Goal: Task Accomplishment & Management: Use online tool/utility

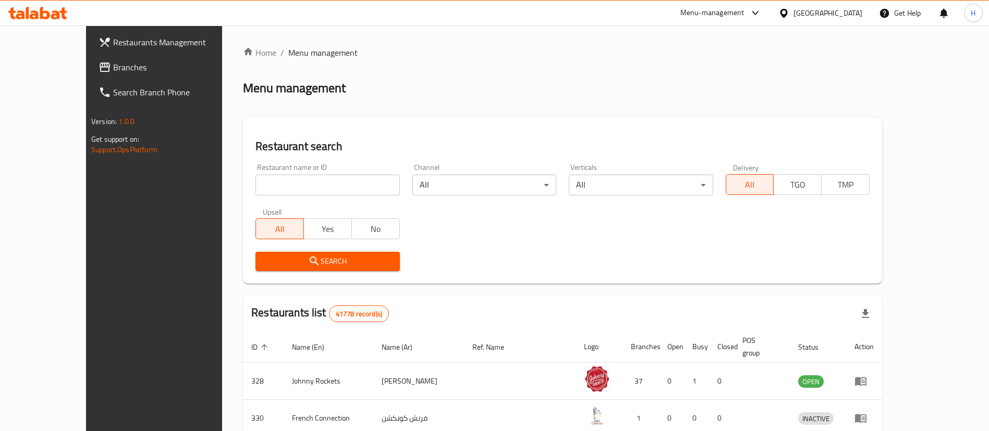
click at [90, 78] on link "Branches" at bounding box center [170, 67] width 161 height 25
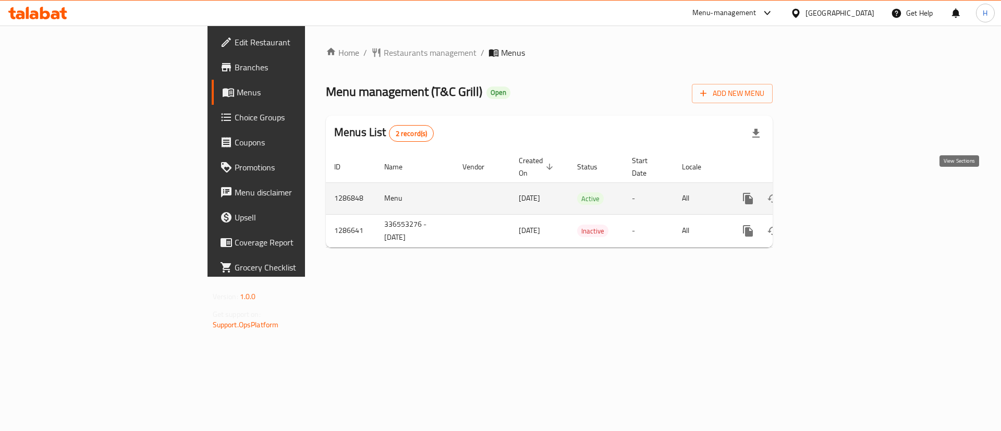
click at [828, 194] on icon "enhanced table" at bounding box center [822, 198] width 9 height 9
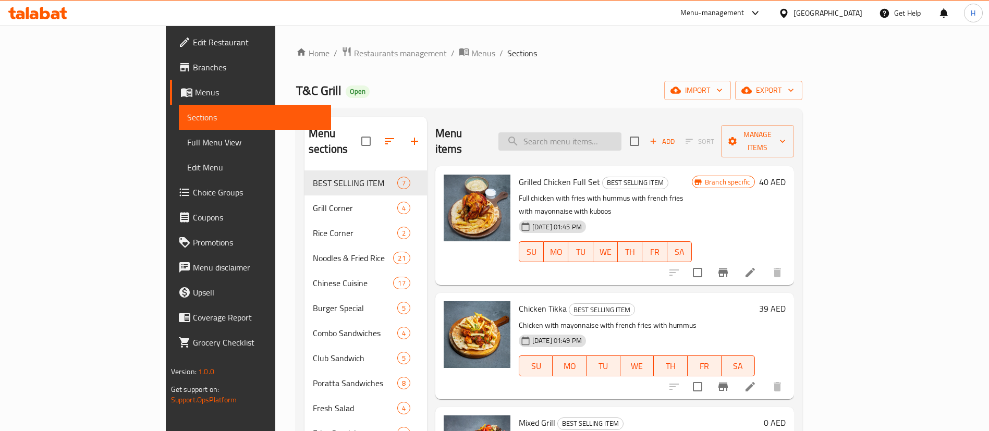
click at [621, 132] on input "search" at bounding box center [559, 141] width 123 height 18
paste input "[PERSON_NAME]"
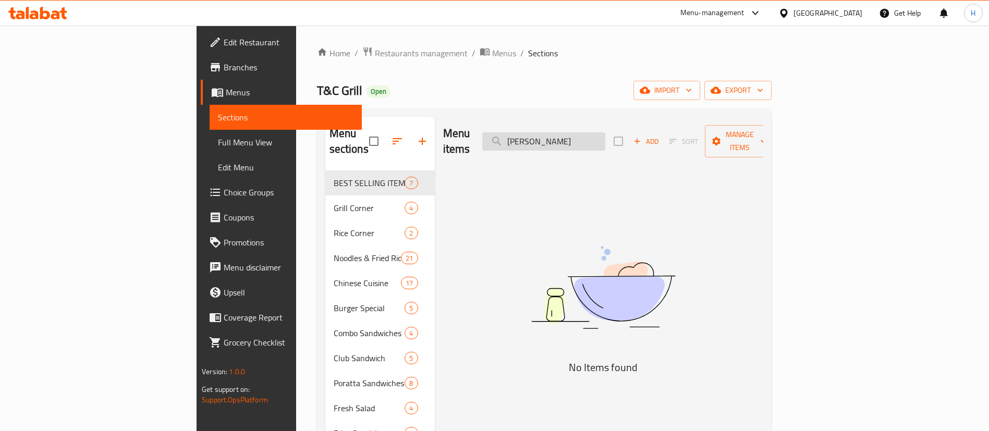
click at [584, 136] on input "[PERSON_NAME]" at bounding box center [543, 141] width 123 height 18
drag, startPoint x: 615, startPoint y: 136, endPoint x: 877, endPoint y: 187, distance: 267.0
click at [763, 187] on div "Menu items QUINOA TABBOULEH Add Sort Manage items No Items found" at bounding box center [599, 371] width 328 height 508
click at [604, 132] on input "QUINOA" at bounding box center [543, 141] width 123 height 18
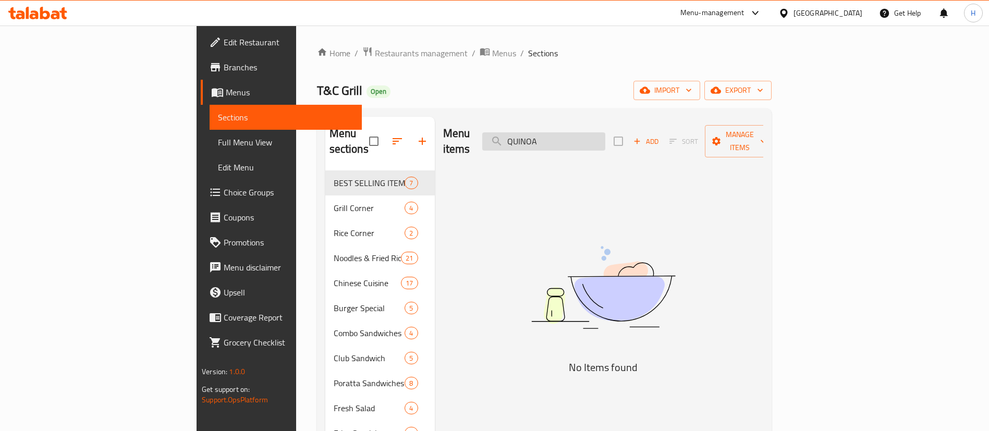
click at [604, 132] on input "QUINOA" at bounding box center [543, 141] width 123 height 18
type input "r"
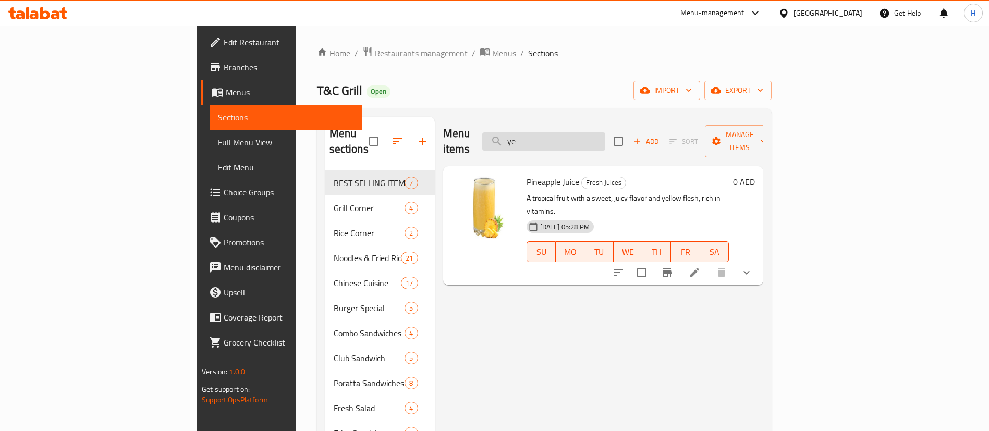
type input "y"
